Goal: Use online tool/utility: Utilize a website feature to perform a specific function

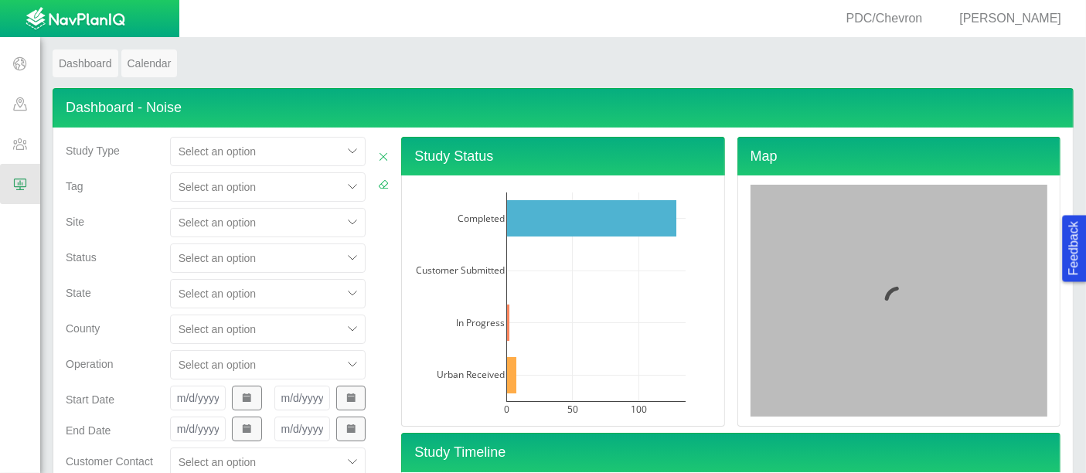
click at [271, 221] on div "Select an option" at bounding box center [268, 222] width 196 height 29
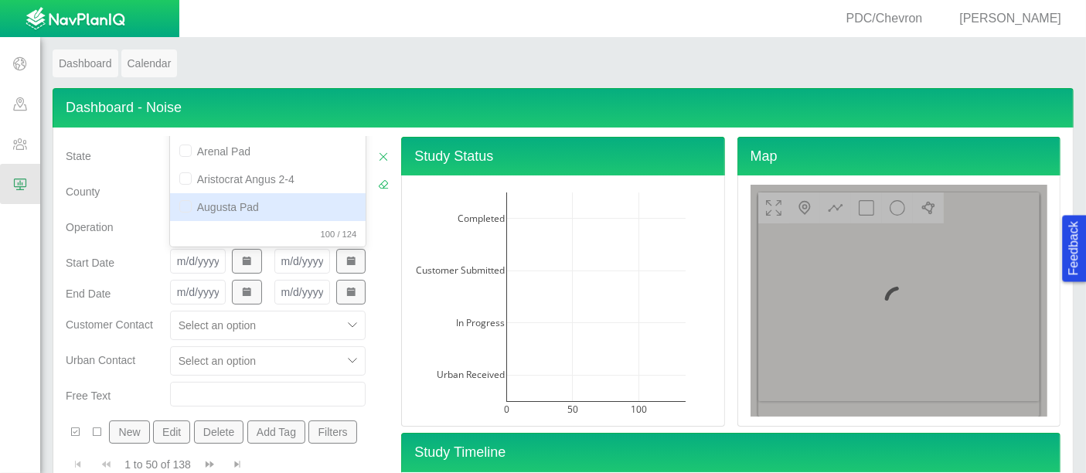
scroll to position [141, 0]
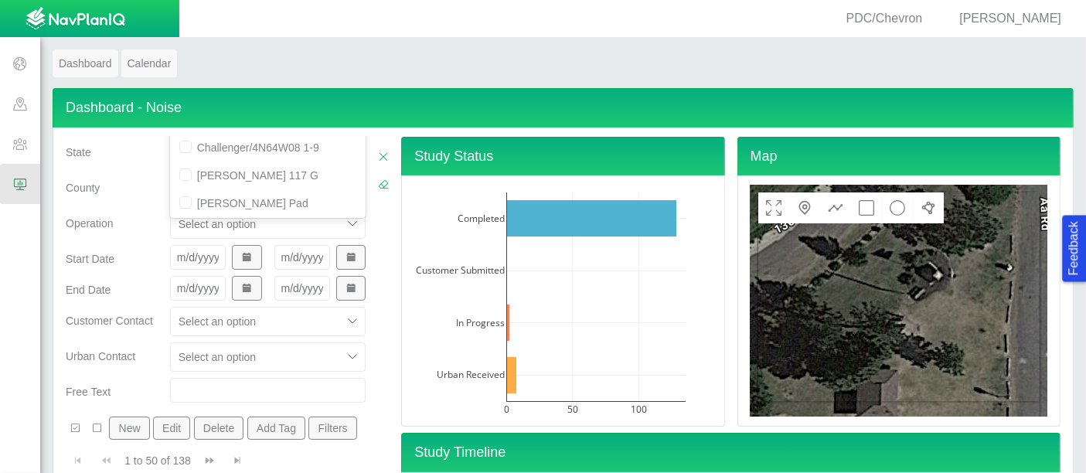
type input "chat"
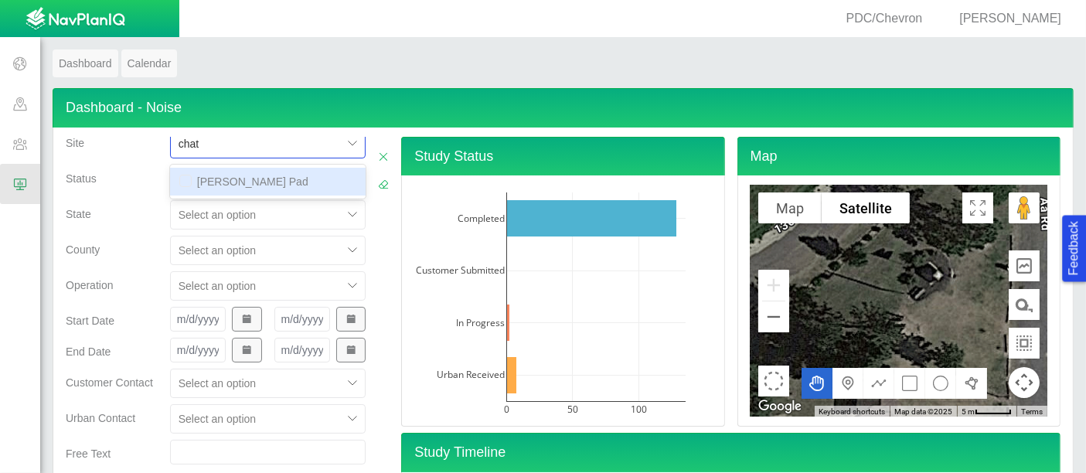
click at [261, 171] on div "[PERSON_NAME] Pad" at bounding box center [268, 182] width 196 height 28
checkbox input "false"
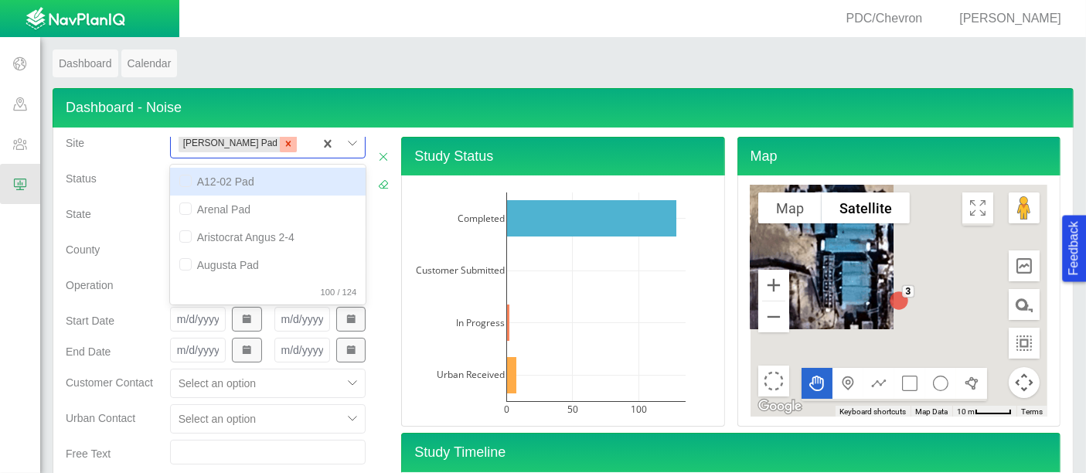
click at [283, 145] on icon "Remove Chatfield Pad" at bounding box center [288, 143] width 11 height 11
checkbox input "false"
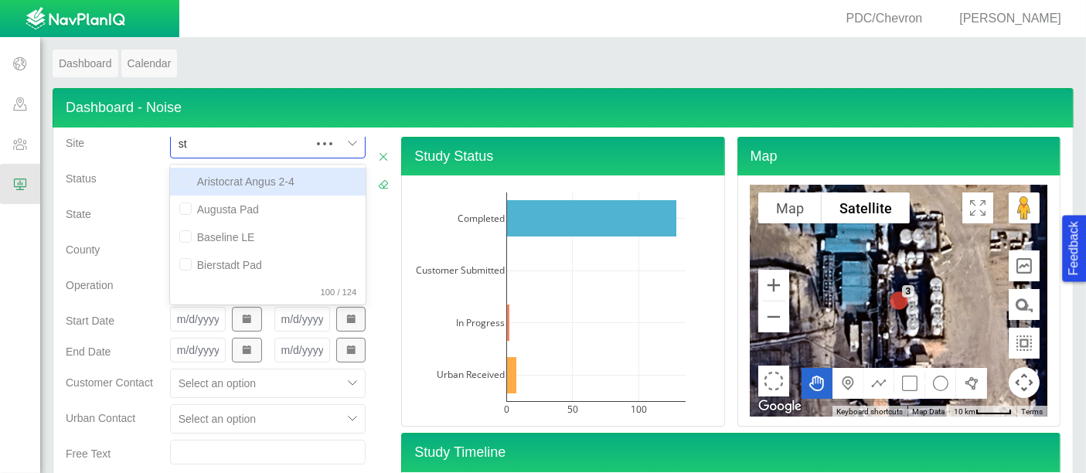
type input "steam"
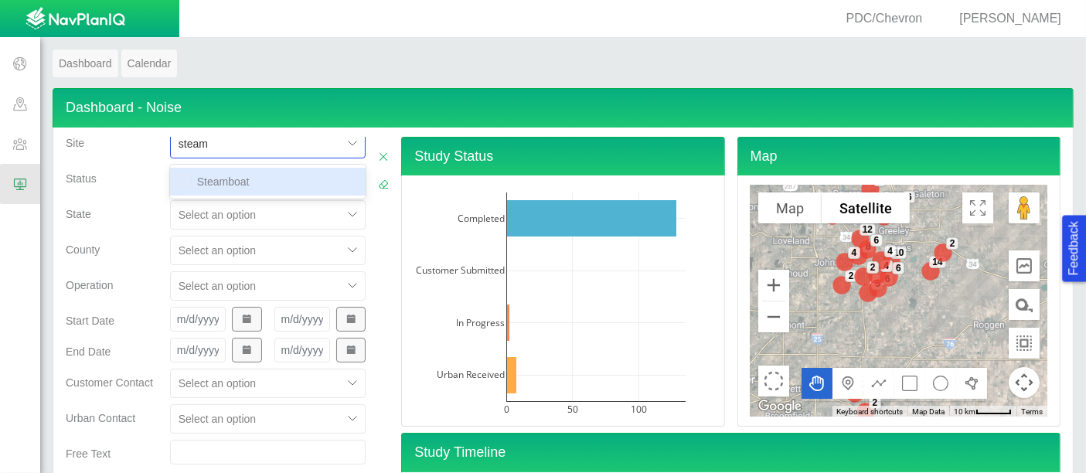
click at [225, 191] on div "Steamboat" at bounding box center [268, 182] width 196 height 28
checkbox input "false"
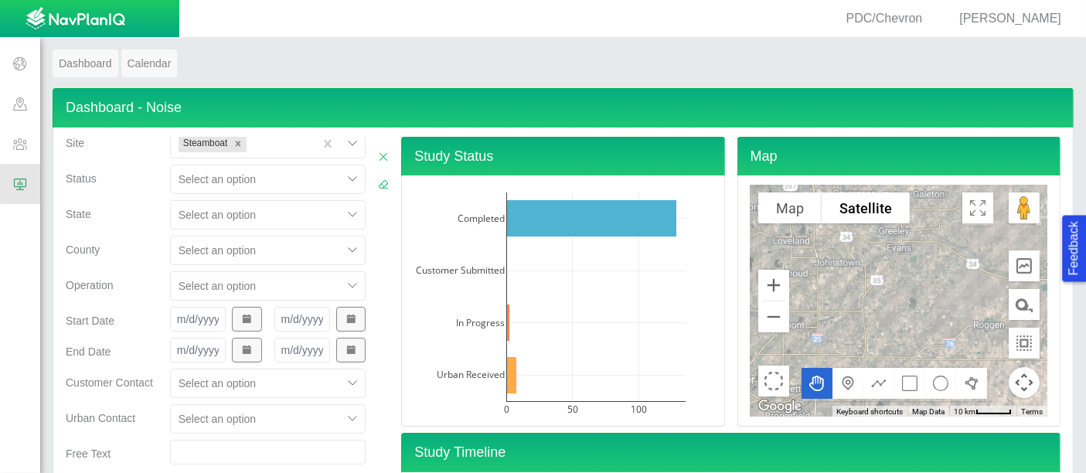
click at [83, 244] on span "County" at bounding box center [83, 250] width 34 height 12
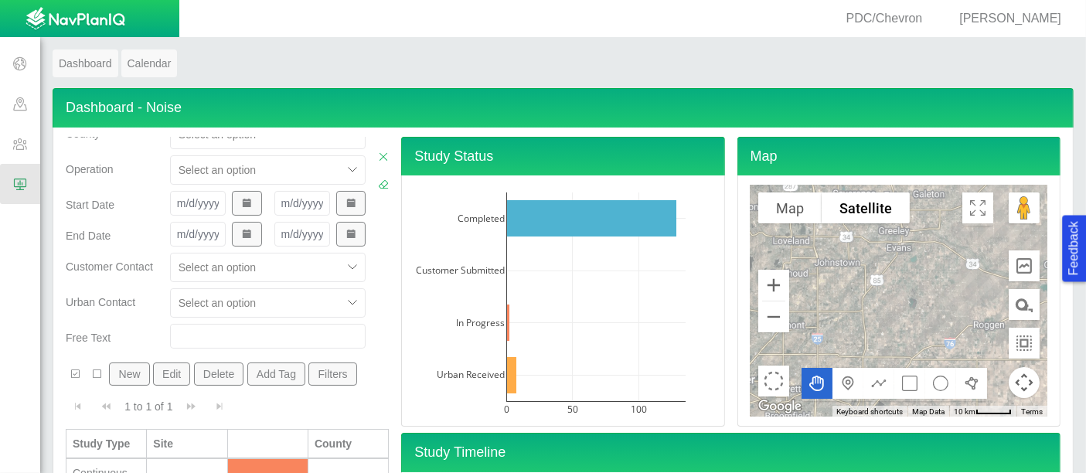
scroll to position [50, 0]
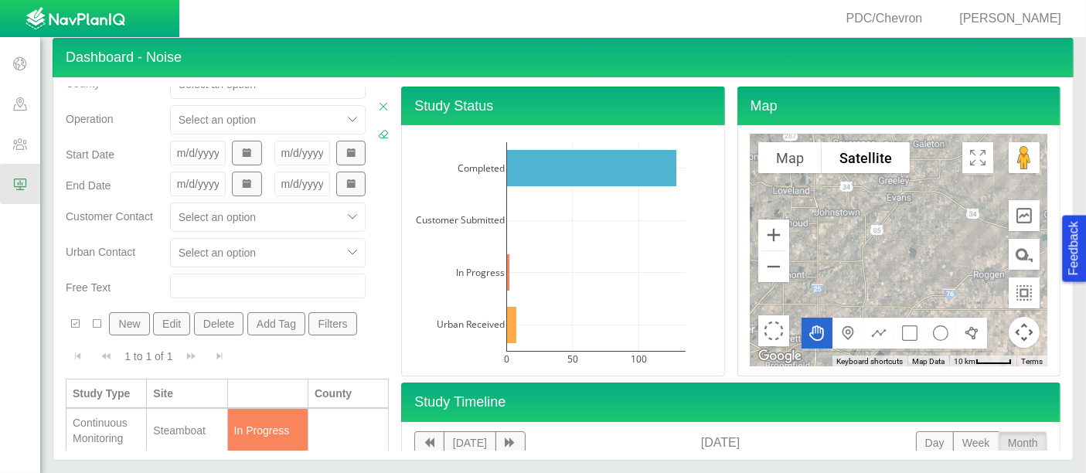
click at [107, 419] on div "Continuous Monitoring" at bounding box center [106, 430] width 67 height 31
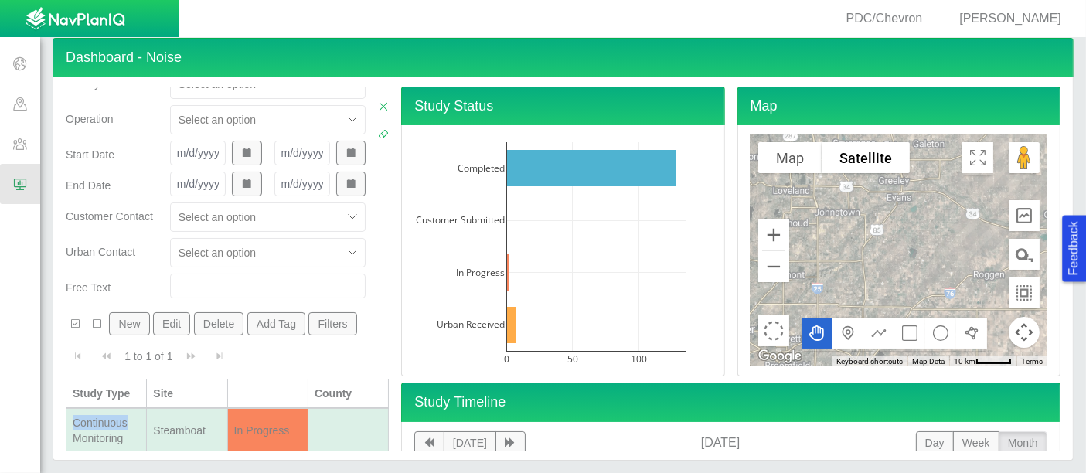
click at [107, 419] on div "Continuous Monitoring" at bounding box center [106, 430] width 67 height 31
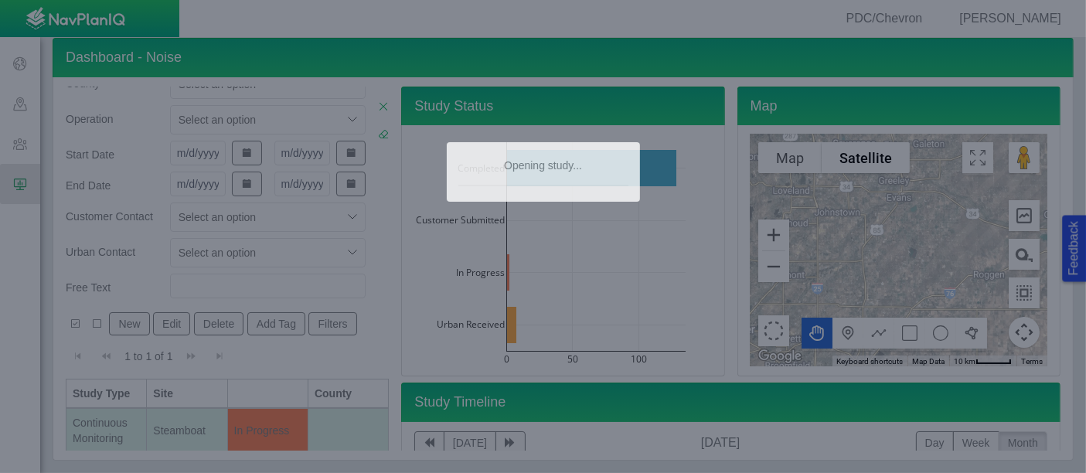
type textarea "x"
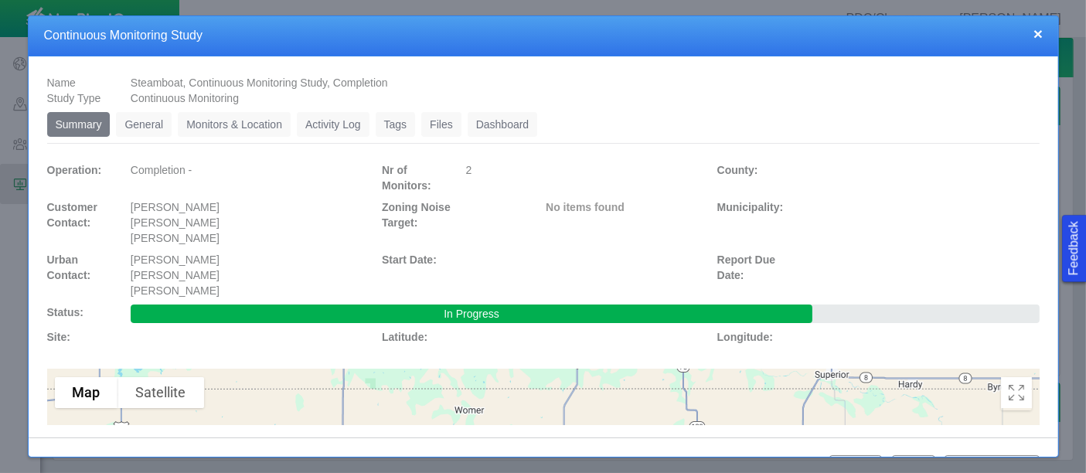
click at [515, 121] on link "Dashboard" at bounding box center [503, 124] width 70 height 25
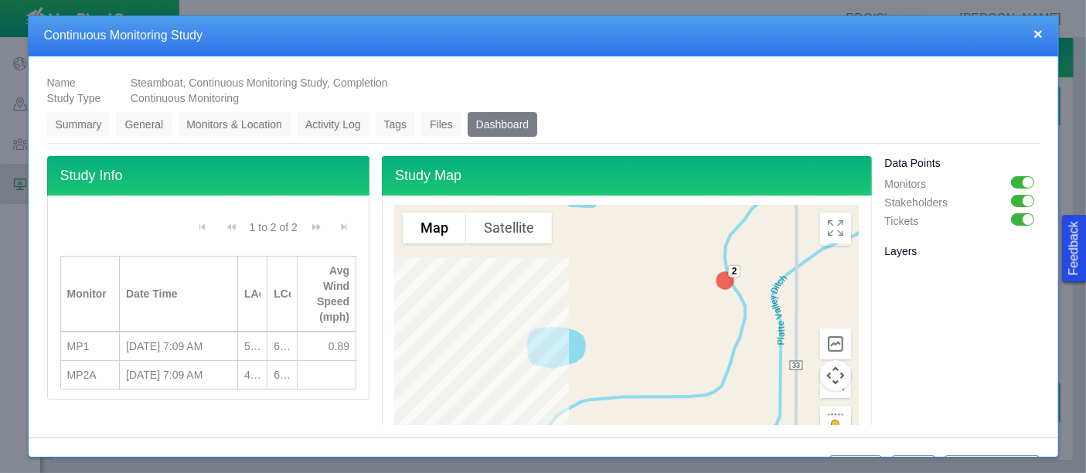
click at [833, 241] on icon "Toggle Fullscreen in browser window" at bounding box center [835, 228] width 31 height 31
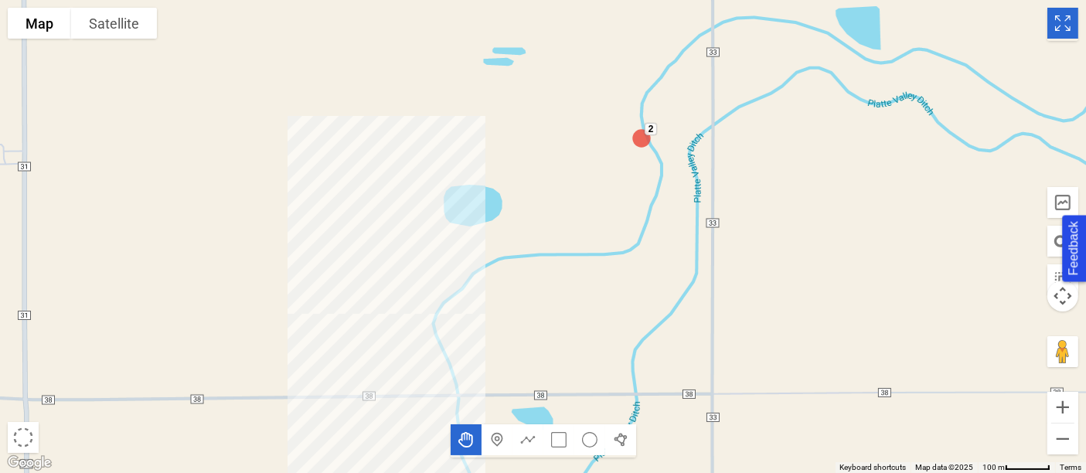
click at [655, 148] on img at bounding box center [641, 138] width 31 height 31
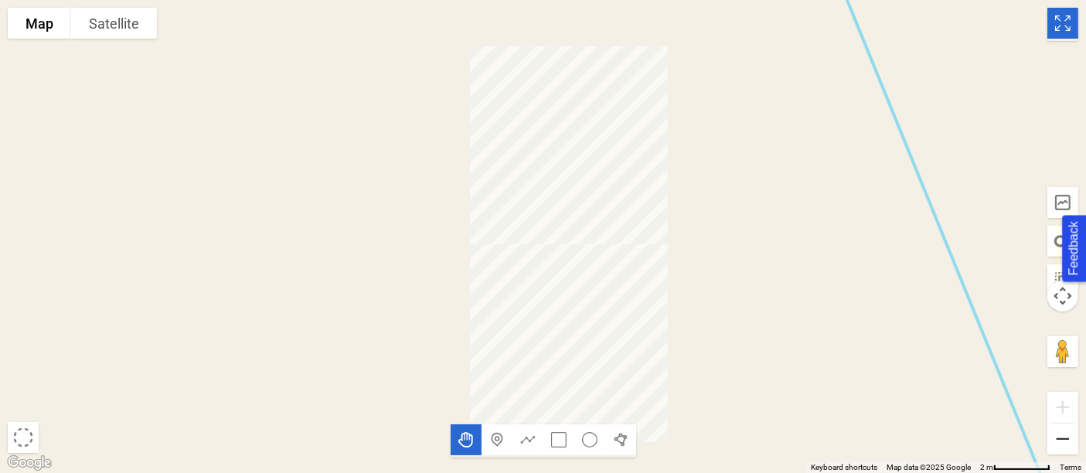
click at [1072, 438] on button "Zoom out" at bounding box center [1063, 439] width 31 height 31
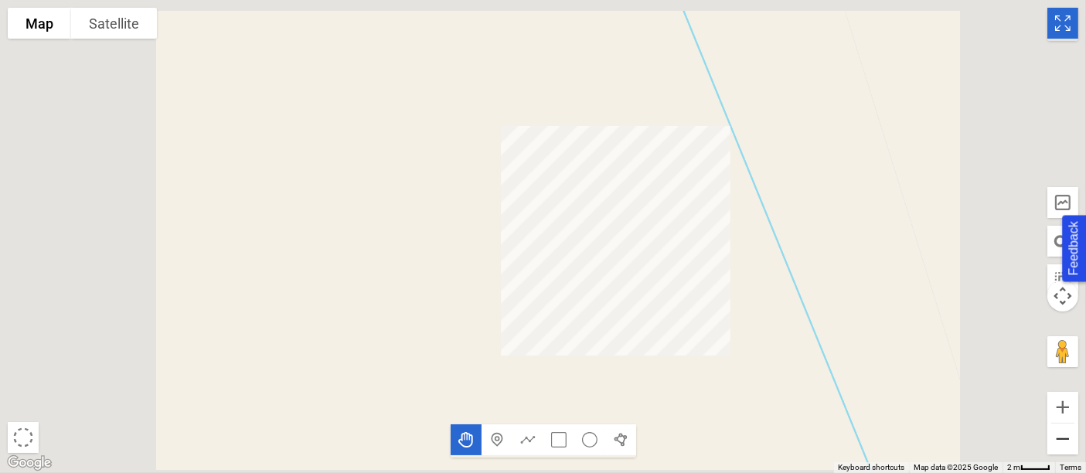
click at [1072, 438] on button "Zoom out" at bounding box center [1063, 439] width 31 height 31
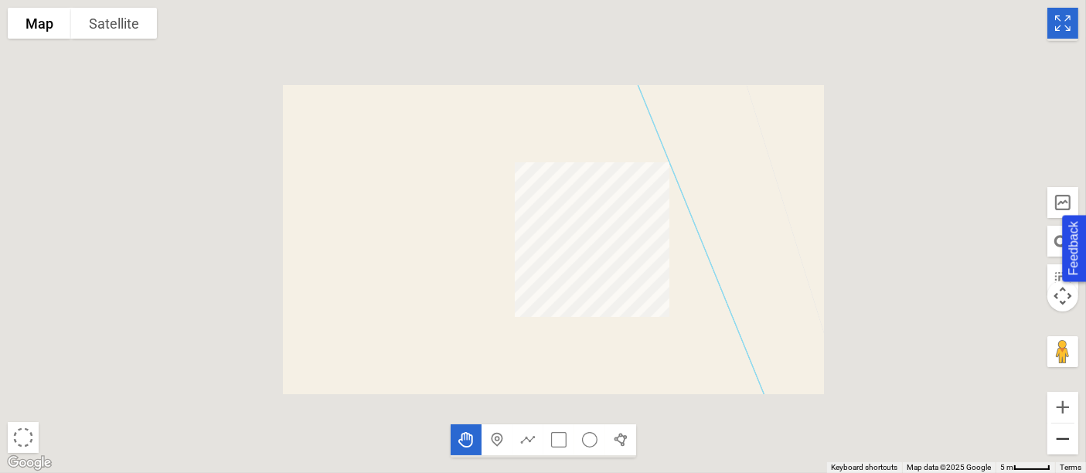
click at [1072, 438] on button "Zoom out" at bounding box center [1063, 439] width 31 height 31
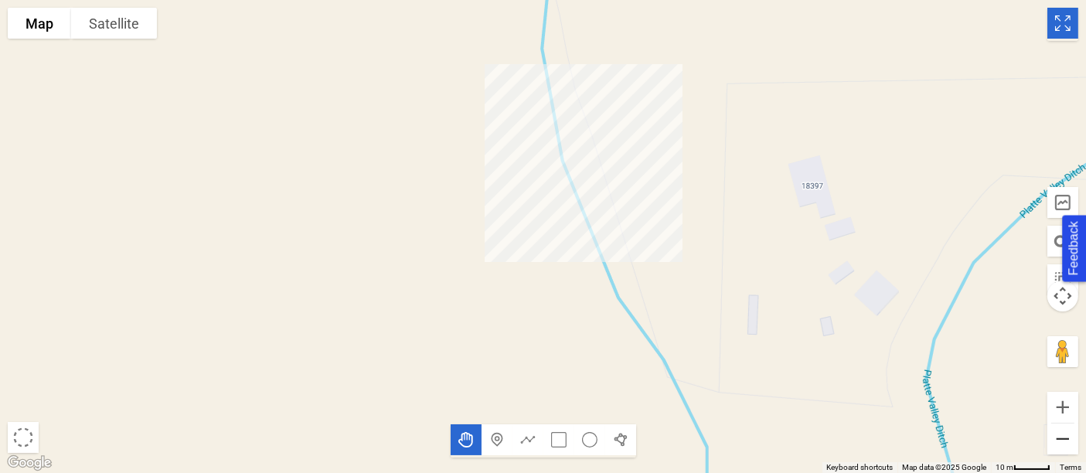
click at [1062, 451] on button "Zoom out" at bounding box center [1063, 439] width 31 height 31
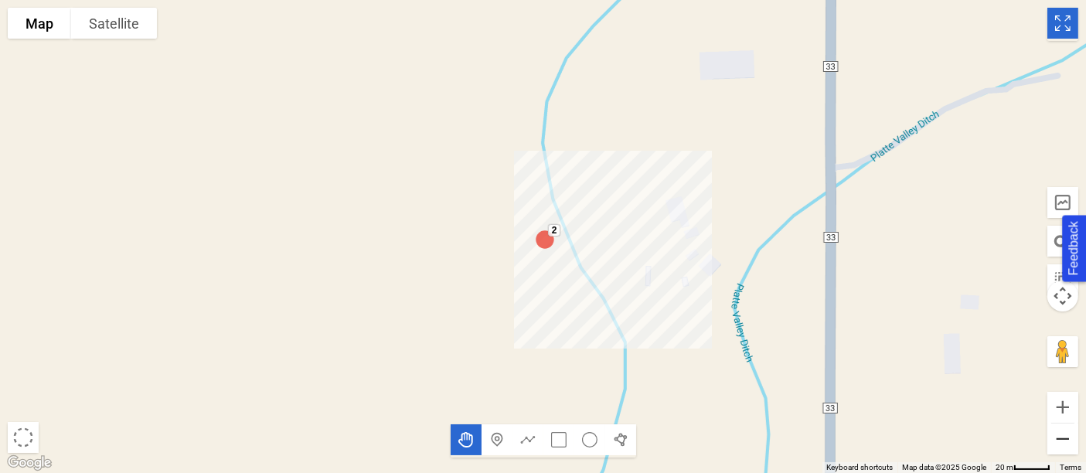
click at [1062, 451] on button "Zoom out" at bounding box center [1063, 439] width 31 height 31
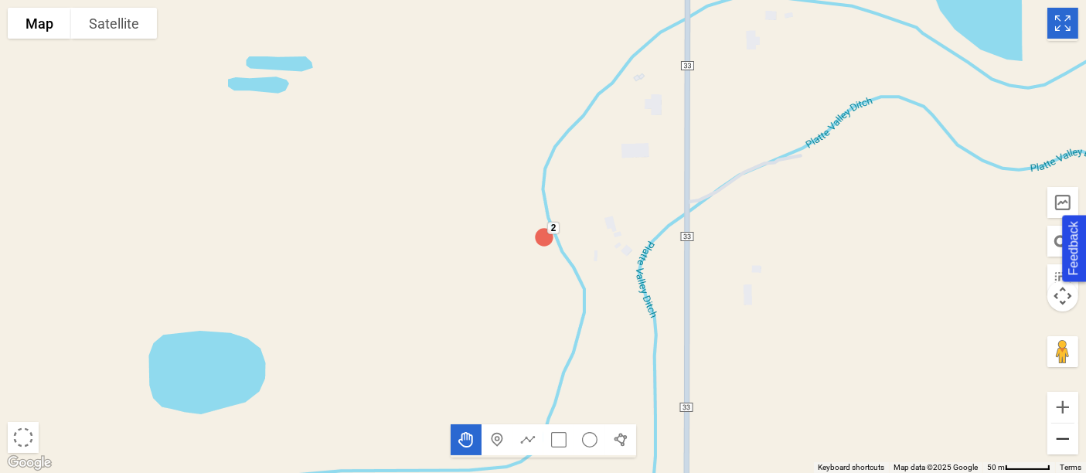
click at [1062, 451] on button "Zoom out" at bounding box center [1063, 439] width 31 height 31
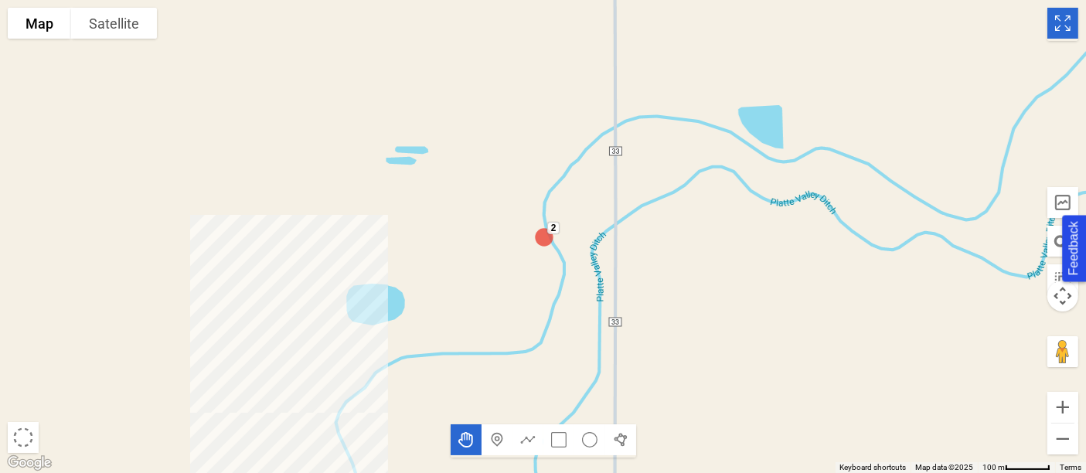
click at [137, 39] on div "2" at bounding box center [543, 236] width 1086 height 473
click at [115, 34] on button "Satellite" at bounding box center [114, 23] width 86 height 31
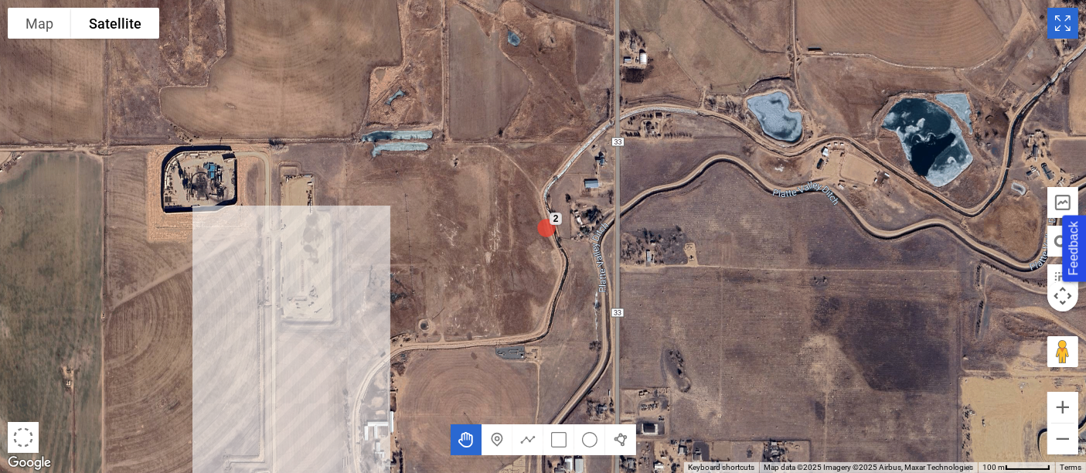
drag, startPoint x: 612, startPoint y: 305, endPoint x: 640, endPoint y: 187, distance: 121.5
click at [640, 187] on div "2" at bounding box center [543, 236] width 1086 height 473
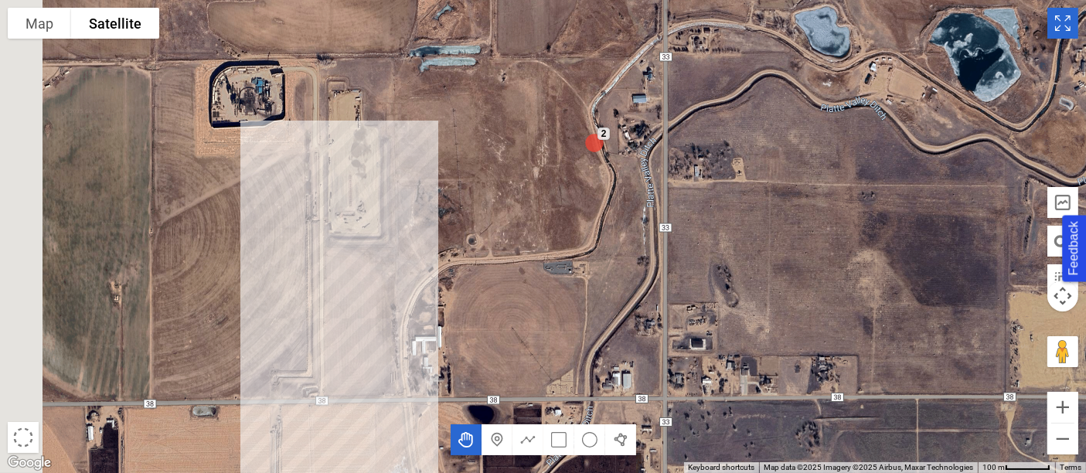
drag, startPoint x: 550, startPoint y: 282, endPoint x: 605, endPoint y: 182, distance: 114.1
click at [605, 182] on div "2" at bounding box center [543, 236] width 1086 height 473
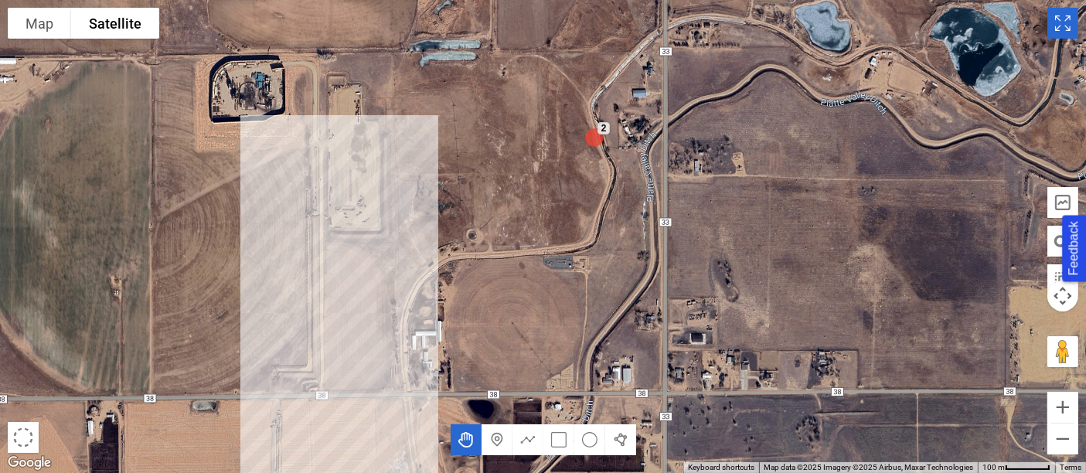
click at [1059, 21] on icon "Toggle Fullscreen in browser window" at bounding box center [1063, 23] width 31 height 31
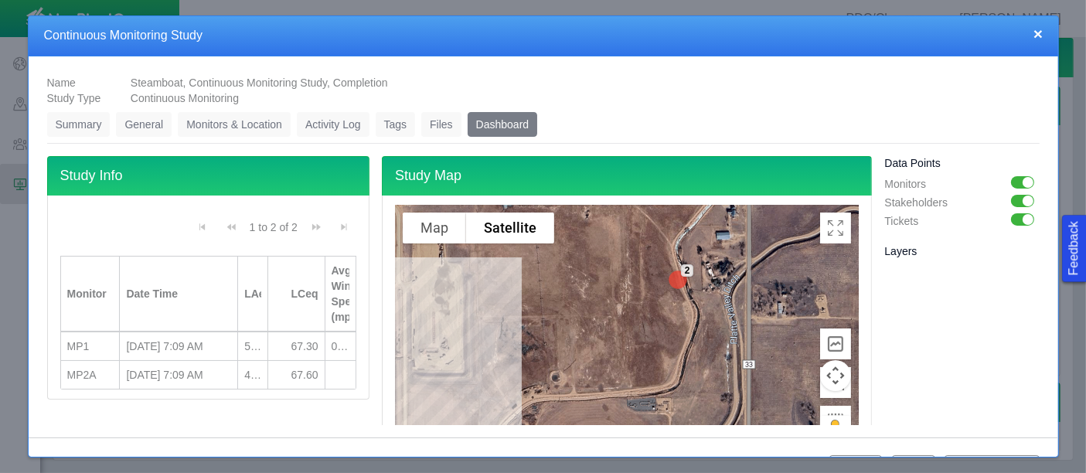
drag, startPoint x: 294, startPoint y: 267, endPoint x: 342, endPoint y: 284, distance: 50.9
click at [342, 284] on th "Avg Wind Speed (mph)" at bounding box center [341, 294] width 32 height 77
drag, startPoint x: 264, startPoint y: 269, endPoint x: 290, endPoint y: 277, distance: 26.7
click at [290, 277] on div at bounding box center [293, 294] width 8 height 74
